Goal: Task Accomplishment & Management: Manage account settings

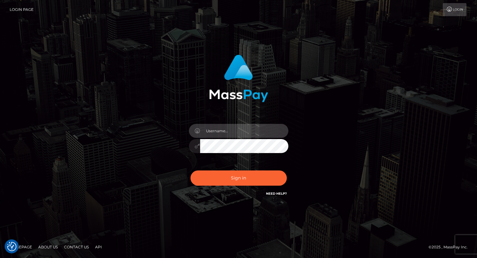
click at [223, 130] on input "text" at bounding box center [244, 131] width 88 height 14
type input "tatyanafansly1"
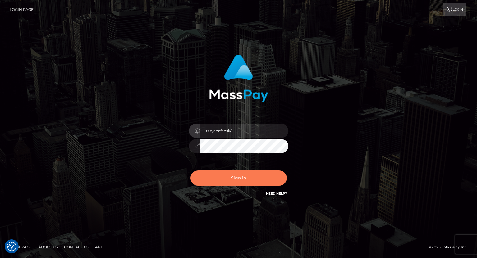
click at [238, 180] on button "Sign in" at bounding box center [238, 177] width 96 height 15
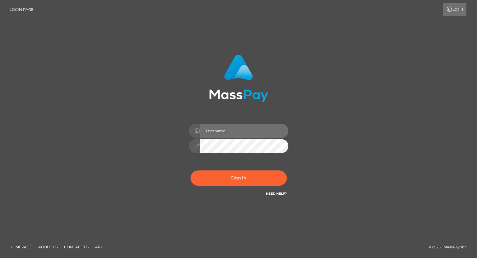
click at [241, 132] on input "text" at bounding box center [244, 131] width 88 height 14
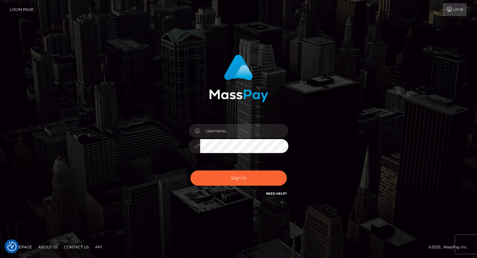
click at [310, 121] on div "Sign in" at bounding box center [238, 126] width 163 height 152
click at [261, 131] on input "text" at bounding box center [244, 131] width 88 height 14
type input "tatyanafansly1"
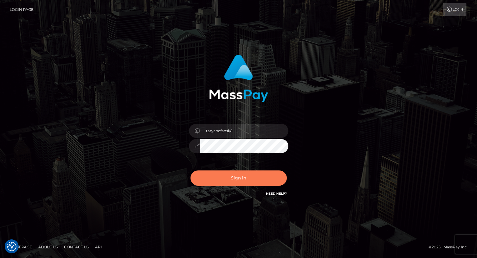
click at [249, 180] on button "Sign in" at bounding box center [238, 177] width 96 height 15
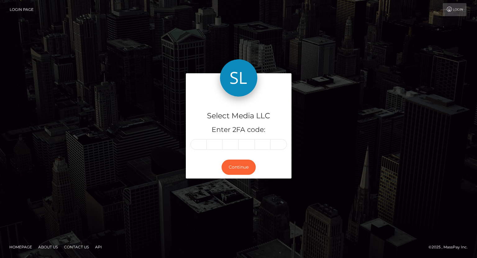
click at [200, 145] on input "text" at bounding box center [198, 144] width 16 height 11
type input "3"
type input "9"
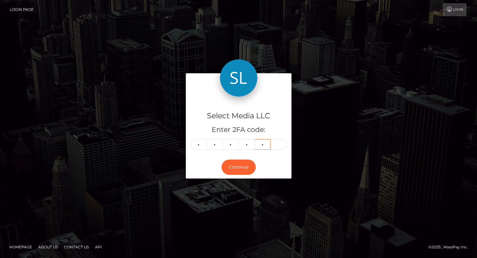
type input "1"
type input "5"
click at [234, 171] on button "Continue" at bounding box center [238, 167] width 34 height 15
